Goal: Task Accomplishment & Management: Manage account settings

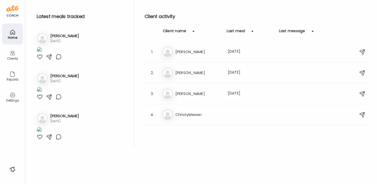
click at [13, 54] on icon at bounding box center [12, 53] width 6 height 6
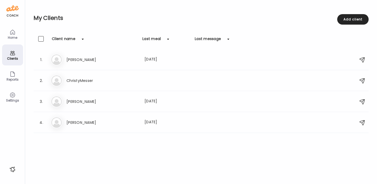
click at [12, 94] on icon at bounding box center [13, 95] width 2 height 2
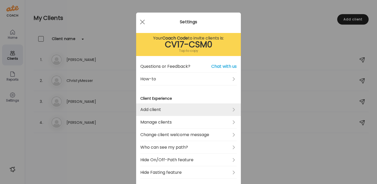
click at [178, 109] on link "Add client" at bounding box center [188, 109] width 96 height 13
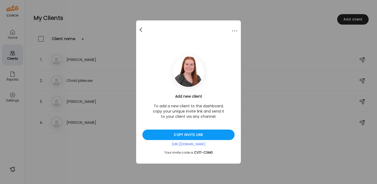
click at [142, 29] on div at bounding box center [141, 30] width 10 height 10
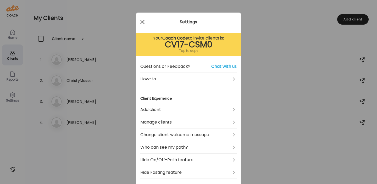
click at [142, 24] on div at bounding box center [142, 22] width 10 height 10
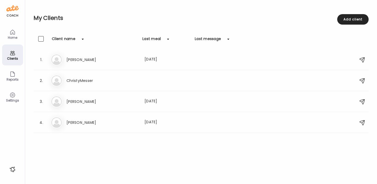
click at [14, 32] on icon at bounding box center [12, 32] width 6 height 6
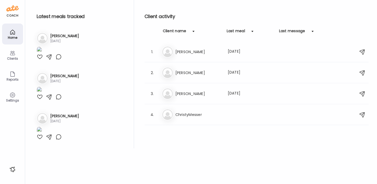
click at [13, 92] on icon at bounding box center [12, 95] width 6 height 6
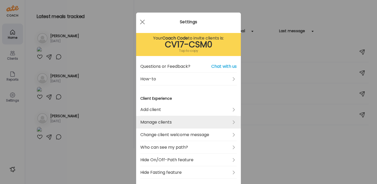
click at [176, 124] on link "Manage clients" at bounding box center [188, 122] width 96 height 13
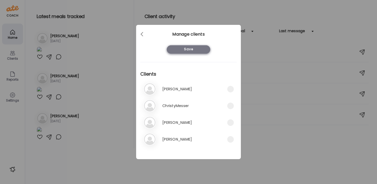
click at [194, 49] on div "Save" at bounding box center [188, 49] width 43 height 8
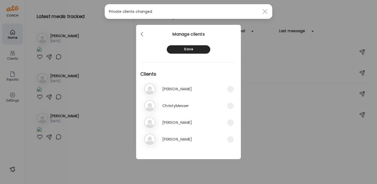
click at [266, 13] on span at bounding box center [264, 11] width 5 height 5
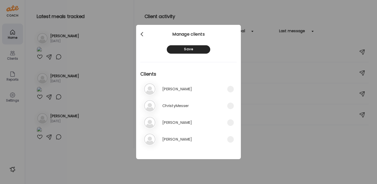
click at [141, 34] on div at bounding box center [142, 34] width 10 height 10
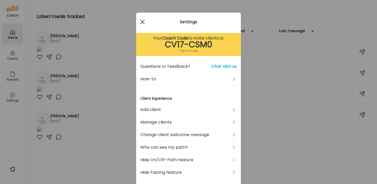
click at [142, 25] on div at bounding box center [142, 22] width 10 height 10
